Goal: Find specific page/section: Find specific page/section

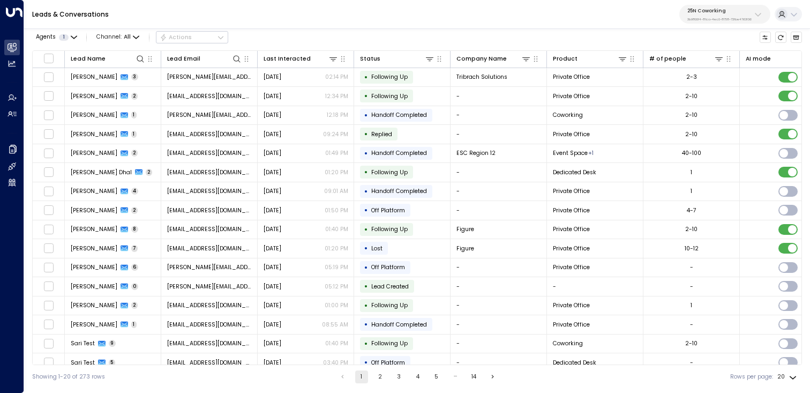
click at [754, 14] on icon at bounding box center [758, 14] width 9 height 9
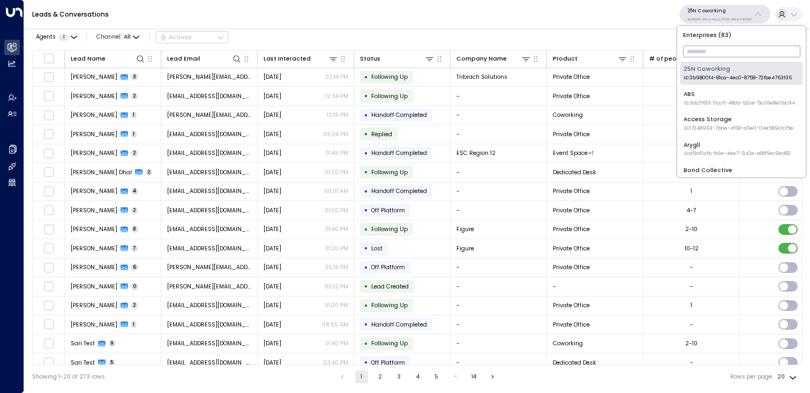
click at [711, 50] on input "text" at bounding box center [741, 51] width 117 height 17
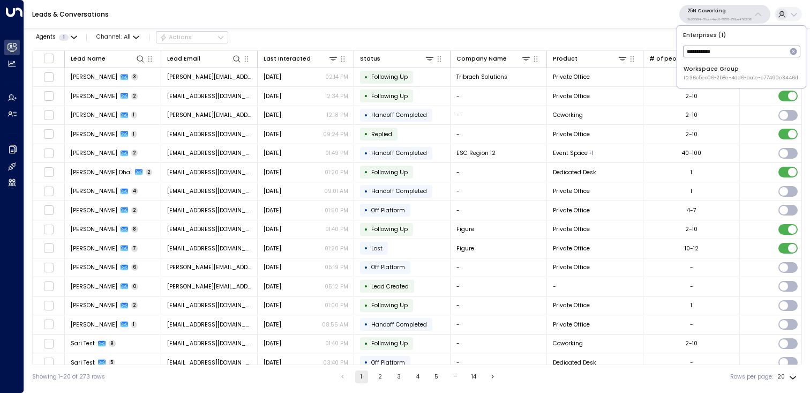
type input "**********"
click at [730, 77] on span "ID: 36c5ec06-2b8e-4dd6-aa1e-c77490e3446d" at bounding box center [741, 77] width 115 height 7
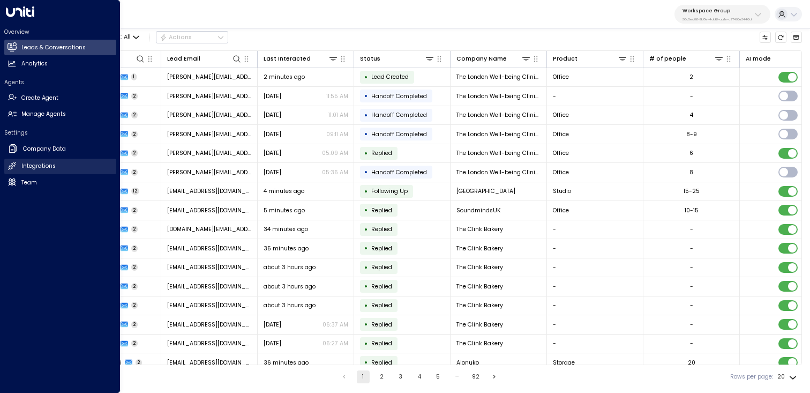
click at [46, 167] on h2 "Integrations" at bounding box center [38, 166] width 34 height 9
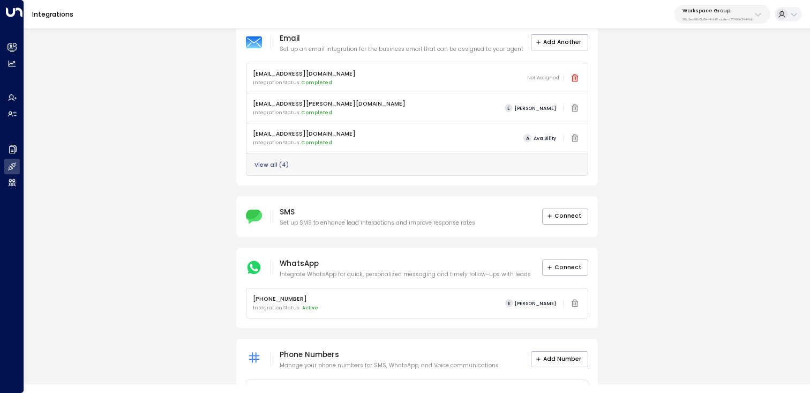
scroll to position [110, 0]
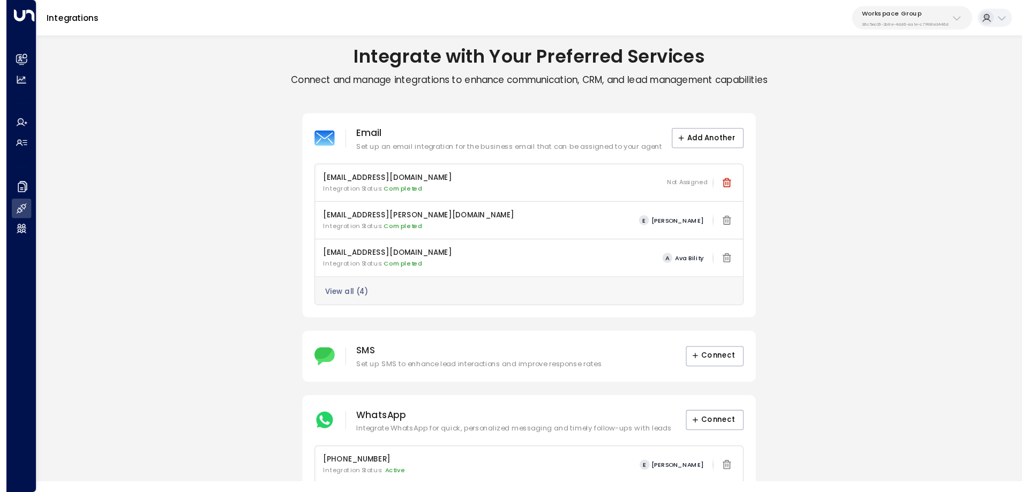
scroll to position [110, 0]
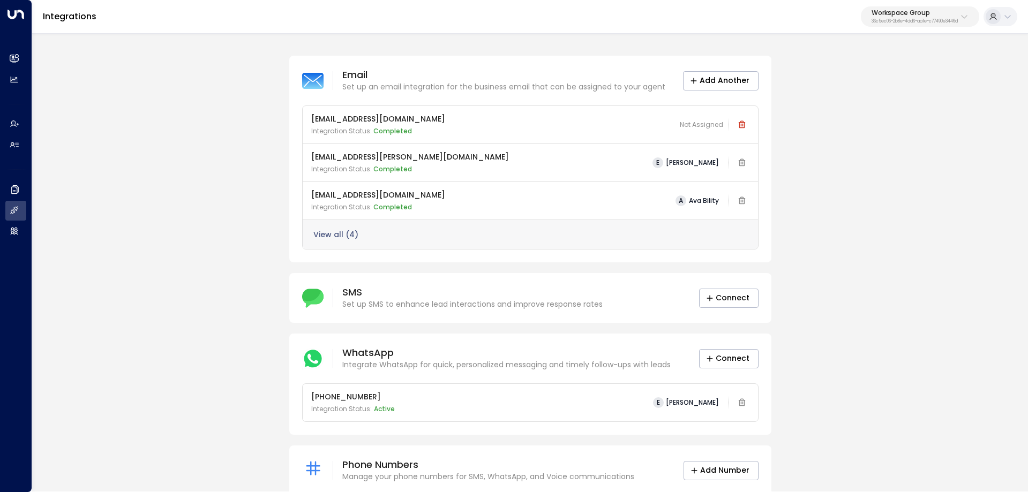
scroll to position [119, 0]
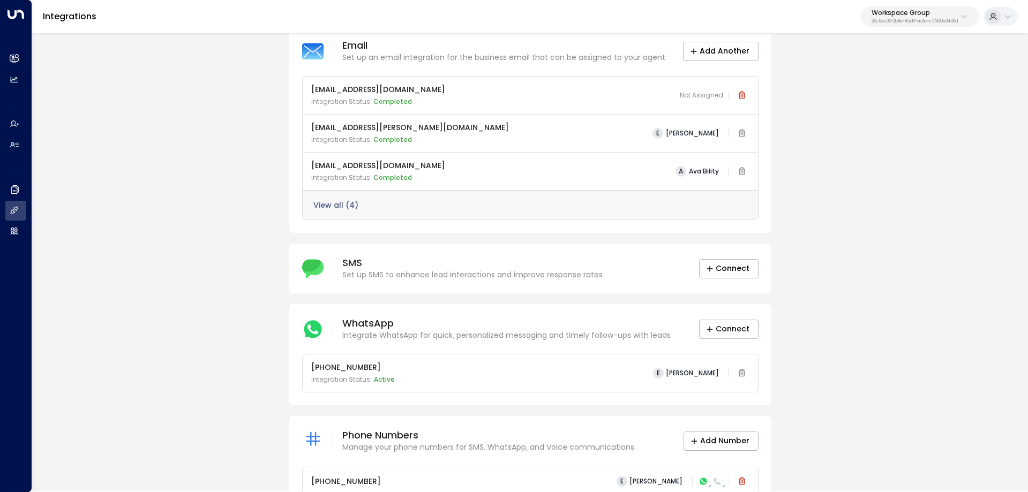
scroll to position [119, 0]
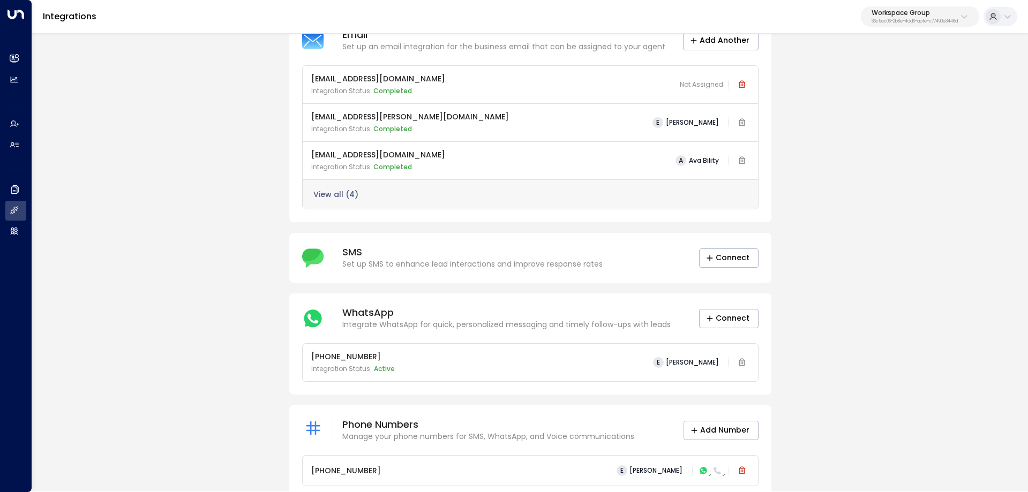
scroll to position [119, 0]
